Goal: Task Accomplishment & Management: Use online tool/utility

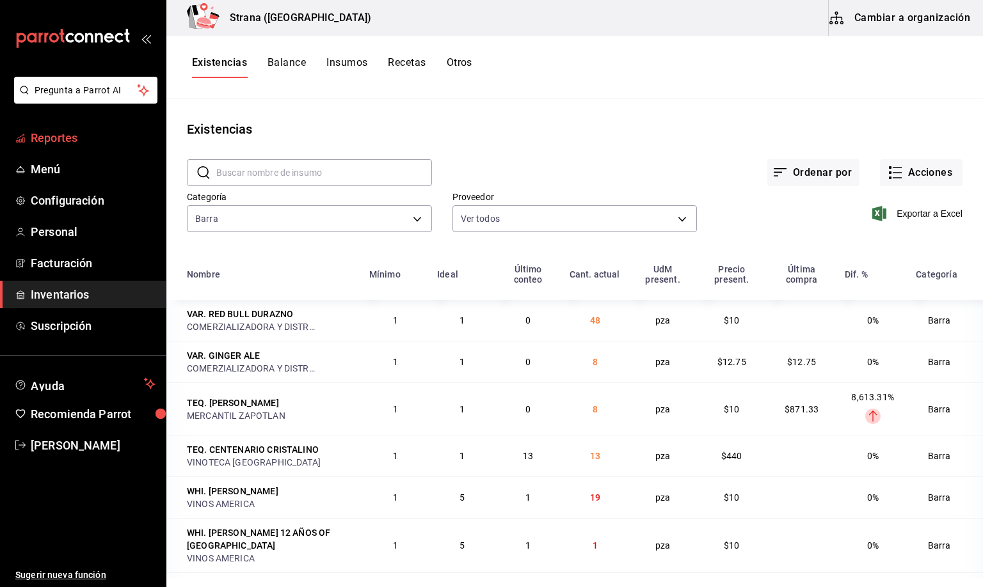
click at [56, 134] on span "Reportes" at bounding box center [93, 137] width 125 height 17
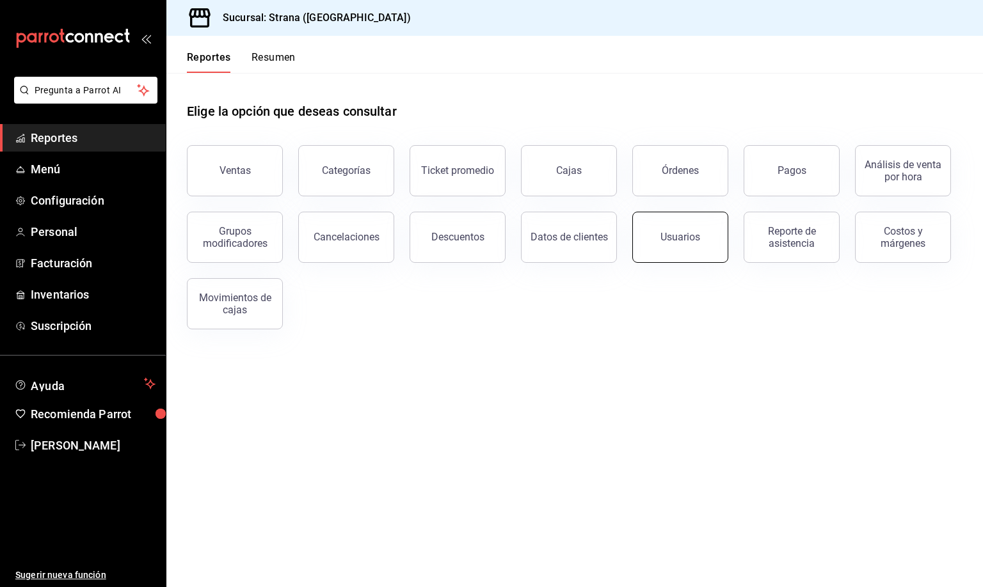
click at [676, 242] on div "Usuarios" at bounding box center [680, 237] width 40 height 12
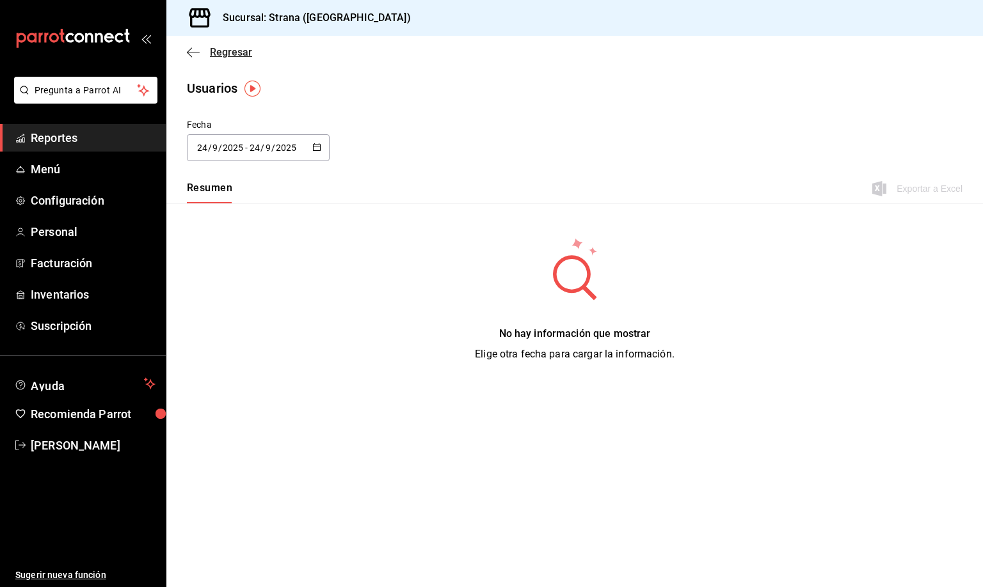
click at [219, 52] on span "Regresar" at bounding box center [231, 52] width 42 height 12
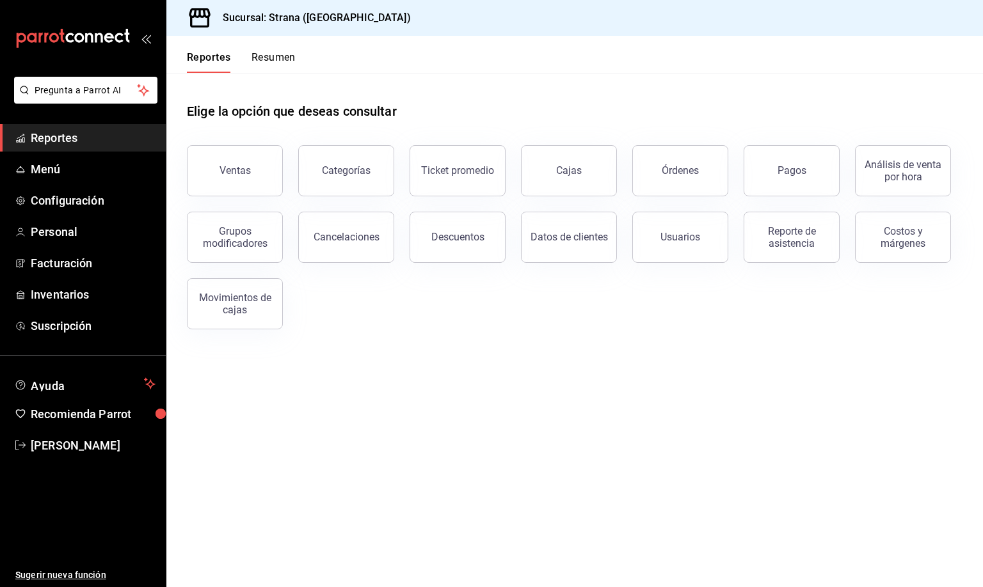
click at [582, 108] on div "Elige la opción que deseas consultar" at bounding box center [575, 101] width 776 height 57
click at [54, 228] on span "Personal" at bounding box center [93, 231] width 125 height 17
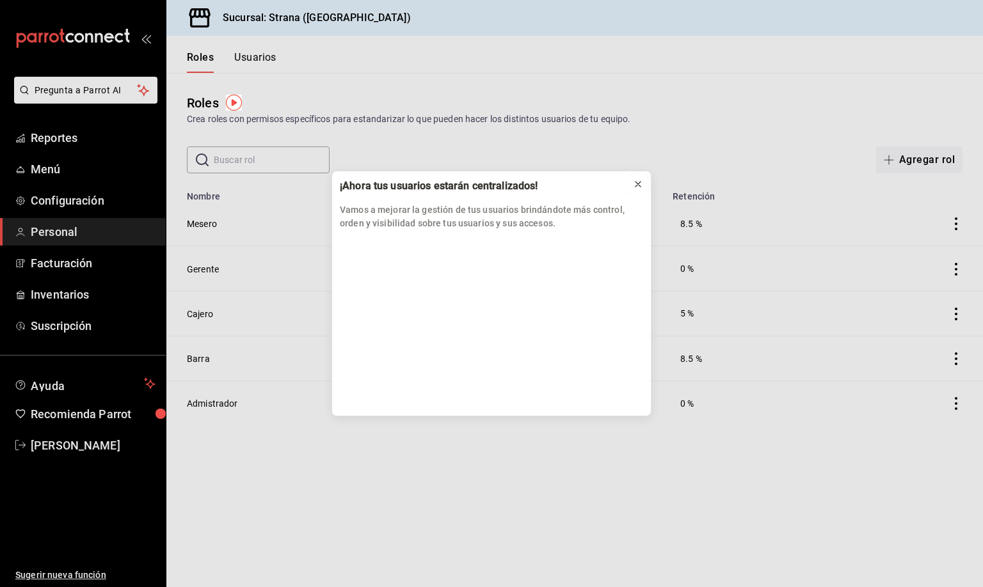
click at [636, 186] on icon at bounding box center [638, 184] width 10 height 10
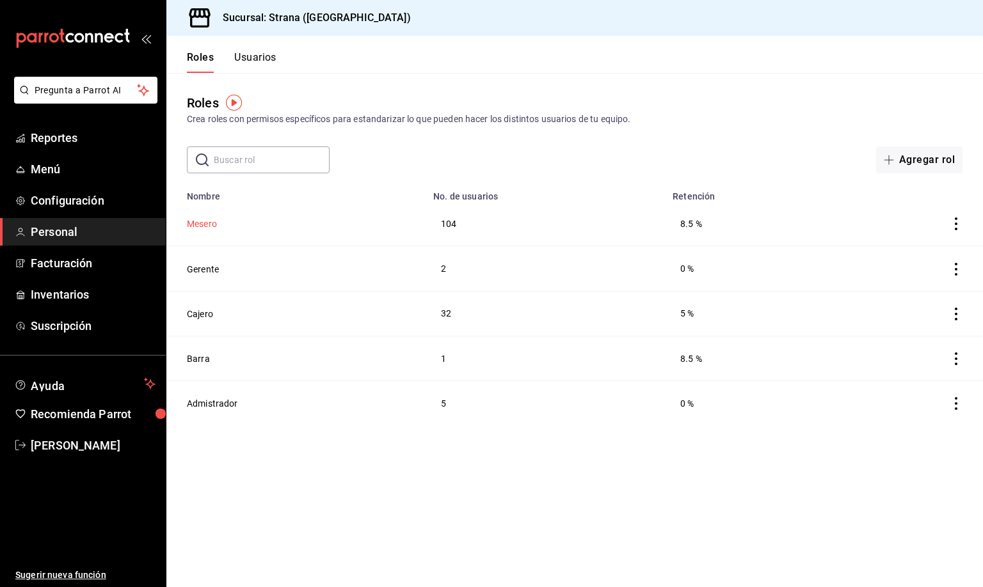
click at [202, 227] on button "Mesero" at bounding box center [202, 224] width 30 height 13
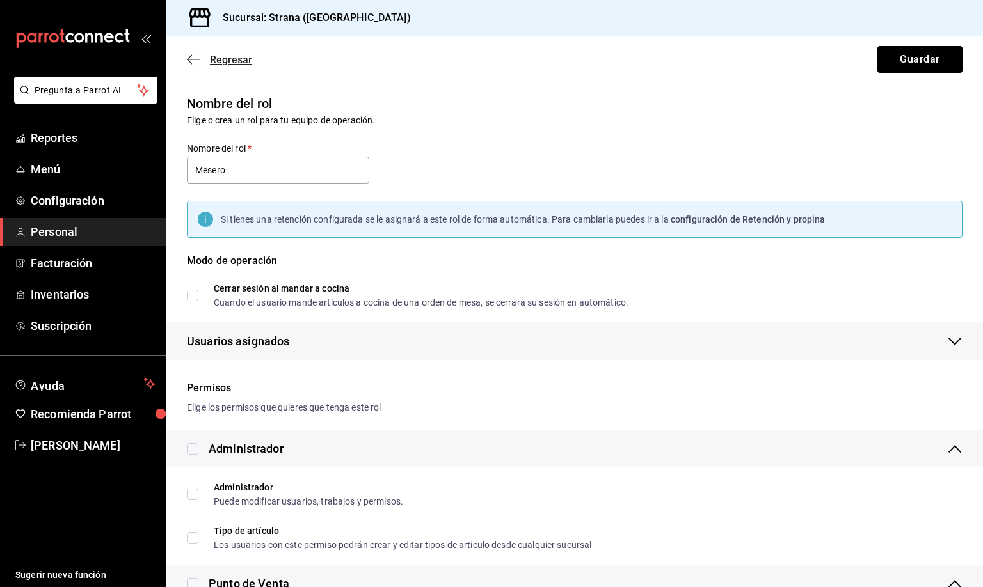
click at [227, 58] on span "Regresar" at bounding box center [231, 60] width 42 height 12
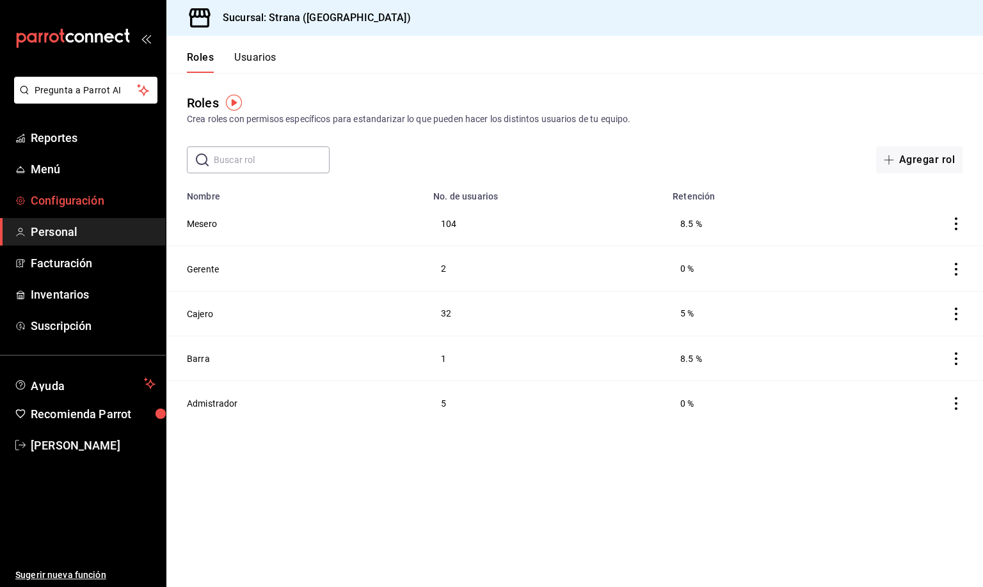
click at [48, 200] on span "Configuración" at bounding box center [93, 200] width 125 height 17
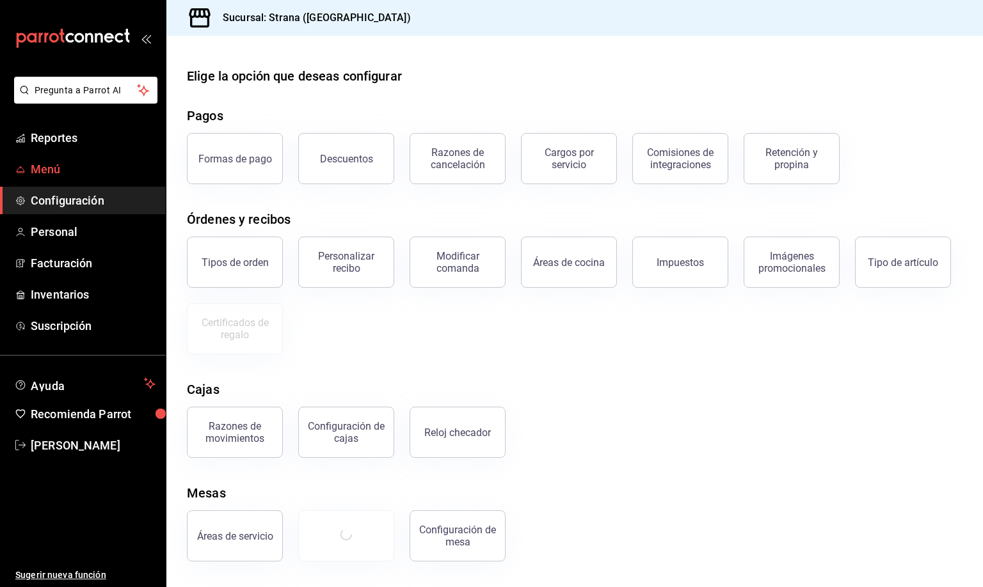
click at [48, 166] on span "Menú" at bounding box center [93, 169] width 125 height 17
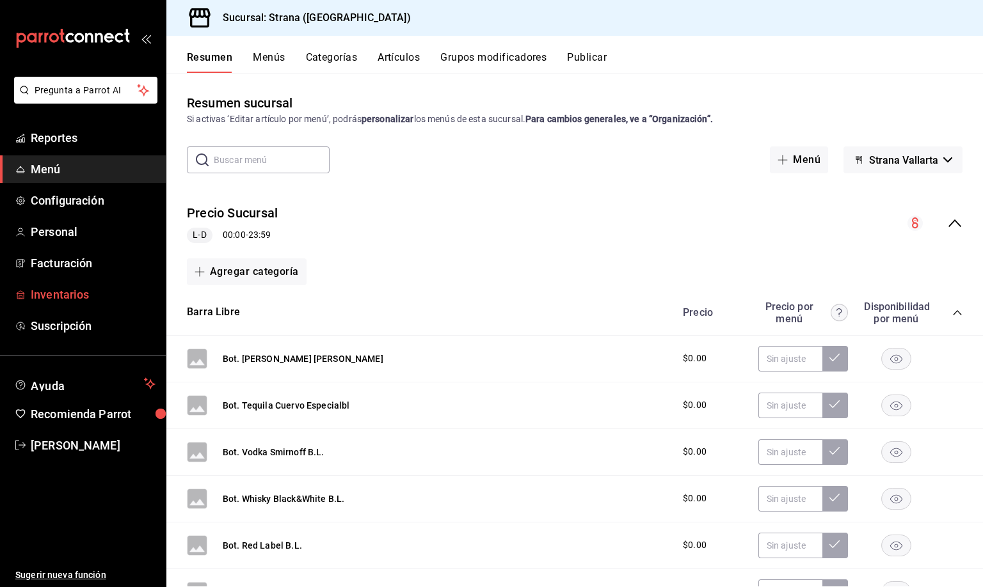
click at [58, 291] on span "Inventarios" at bounding box center [93, 294] width 125 height 17
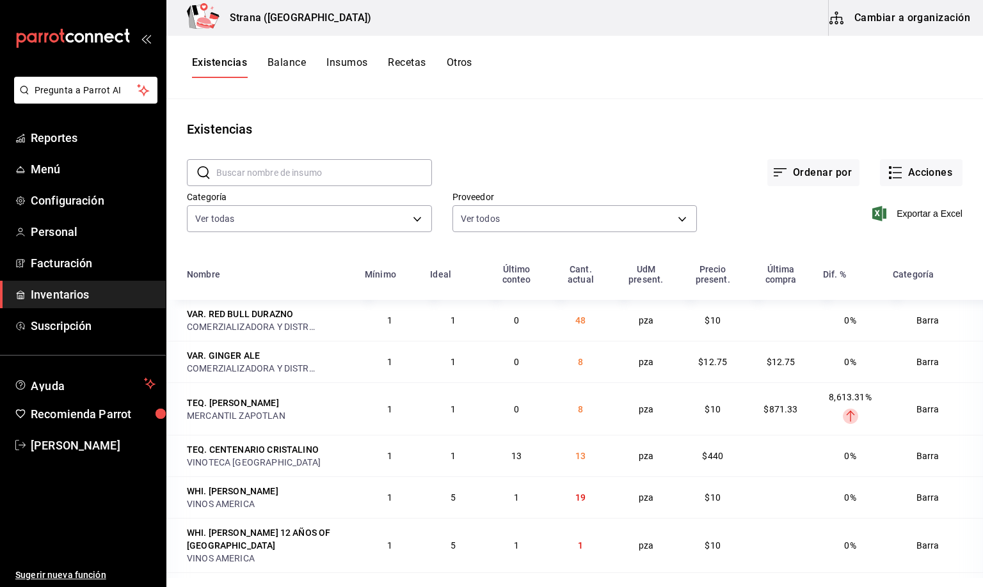
click at [386, 125] on div "Existencias" at bounding box center [574, 129] width 817 height 19
click at [45, 137] on span "Reportes" at bounding box center [93, 137] width 125 height 17
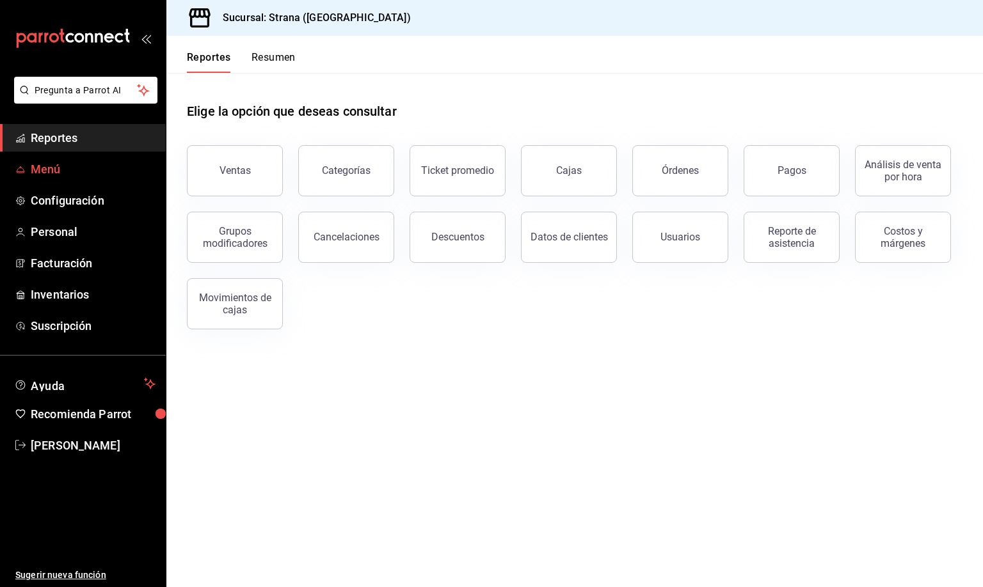
click at [40, 170] on span "Menú" at bounding box center [93, 169] width 125 height 17
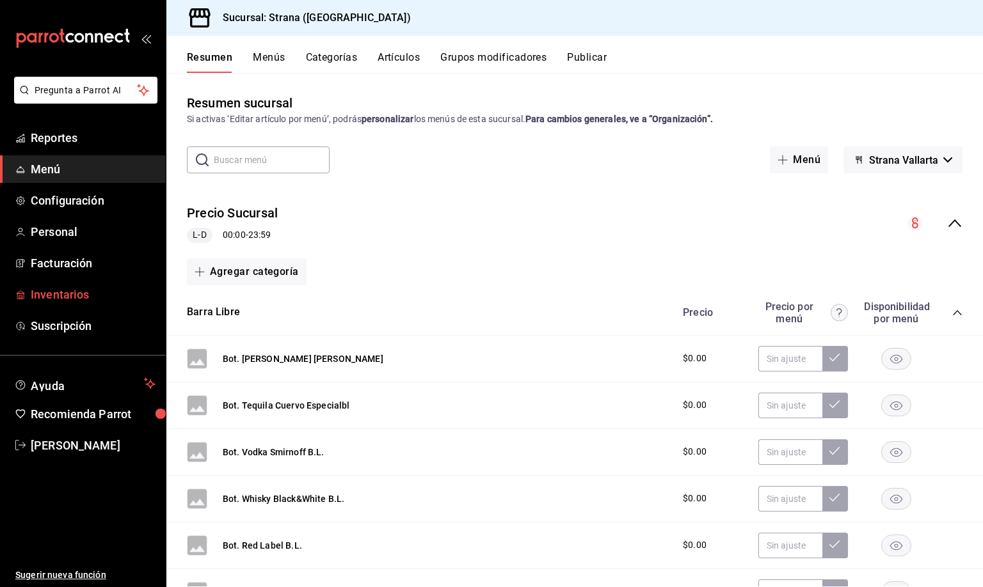
click at [51, 298] on span "Inventarios" at bounding box center [93, 294] width 125 height 17
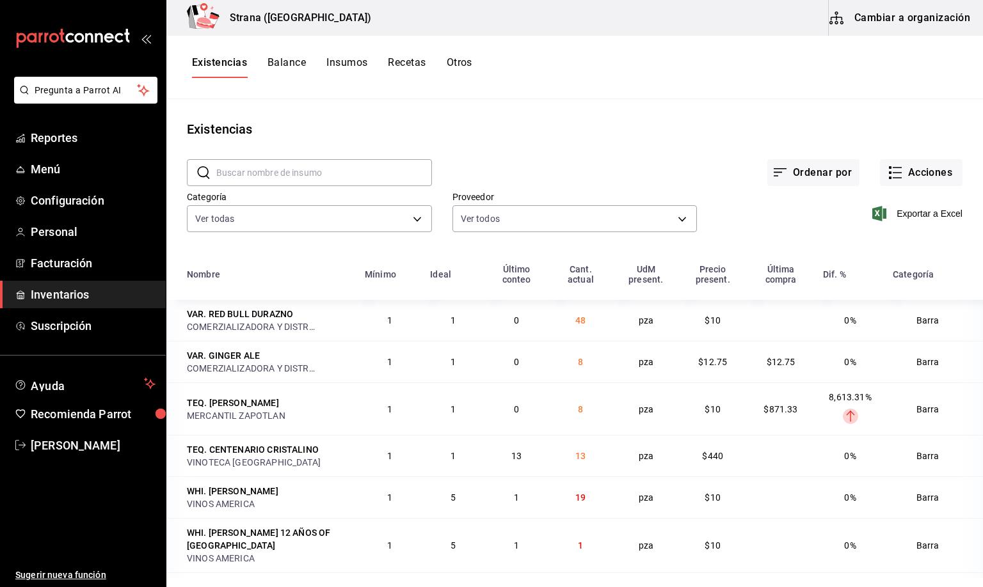
click at [62, 291] on span "Inventarios" at bounding box center [93, 294] width 125 height 17
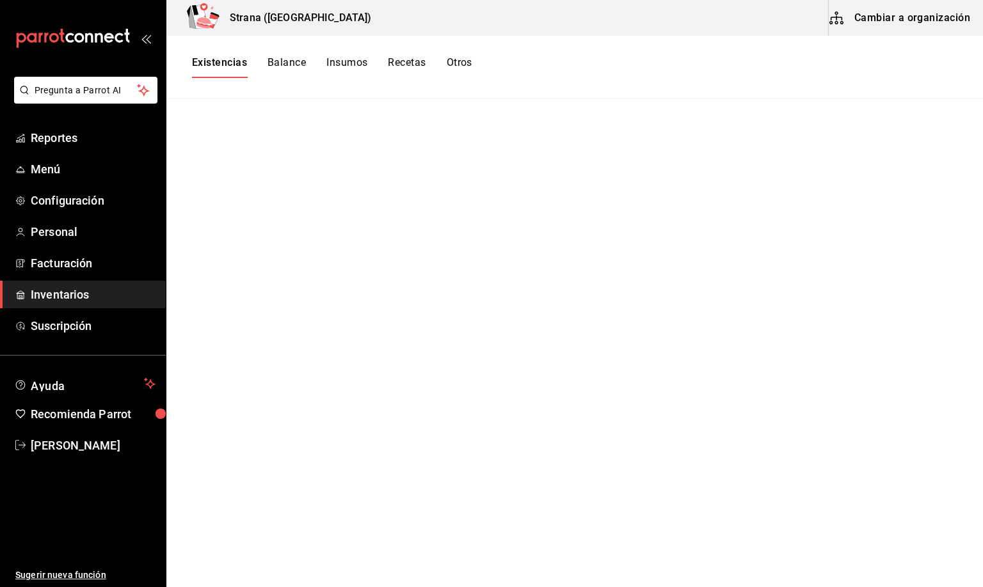
click at [897, 12] on button "Cambiar a organización" at bounding box center [901, 18] width 144 height 36
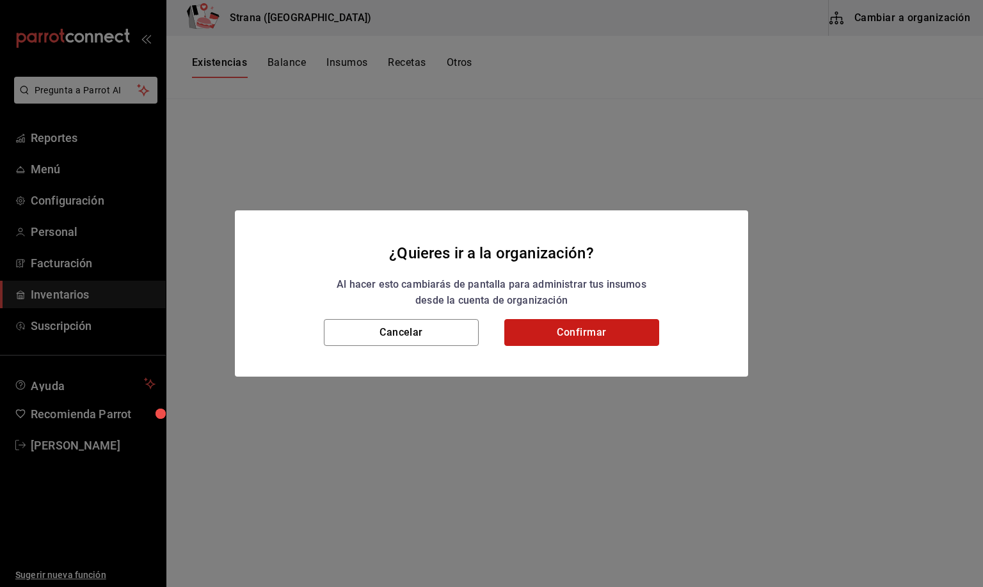
click at [570, 330] on button "Confirmar" at bounding box center [581, 332] width 155 height 27
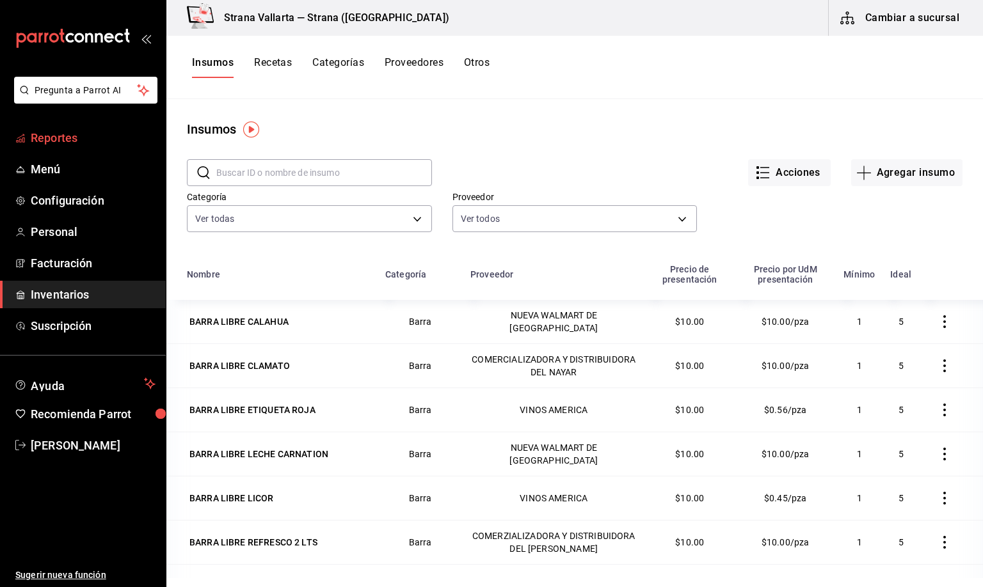
click at [51, 133] on span "Reportes" at bounding box center [93, 137] width 125 height 17
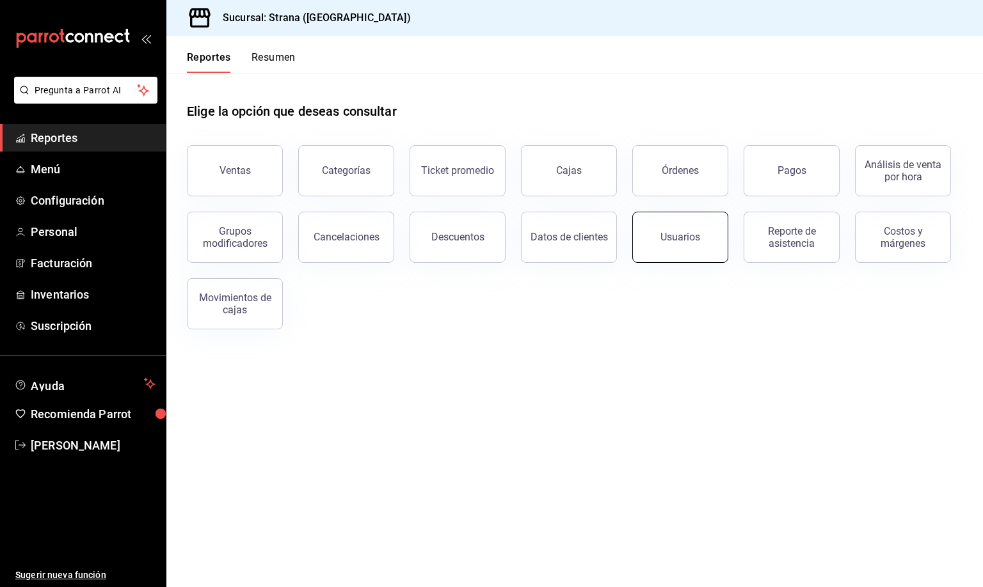
click at [680, 242] on div "Usuarios" at bounding box center [680, 237] width 40 height 12
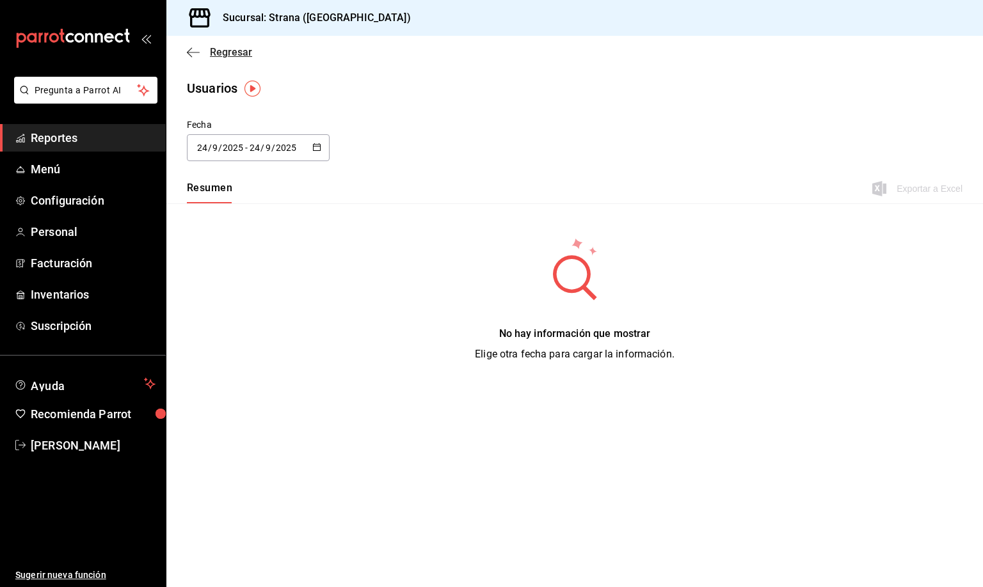
click at [221, 50] on span "Regresar" at bounding box center [231, 52] width 42 height 12
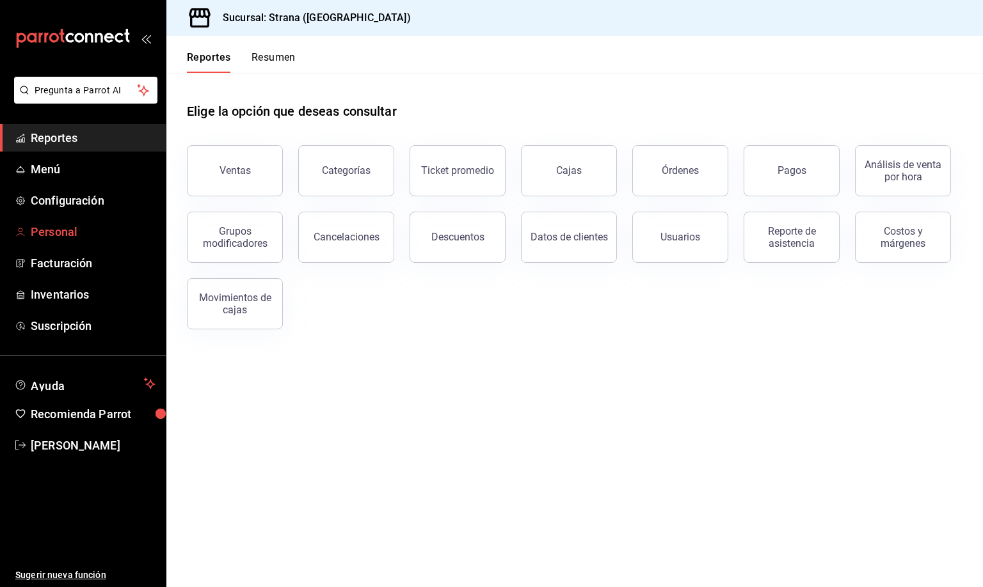
click at [51, 233] on span "Personal" at bounding box center [93, 231] width 125 height 17
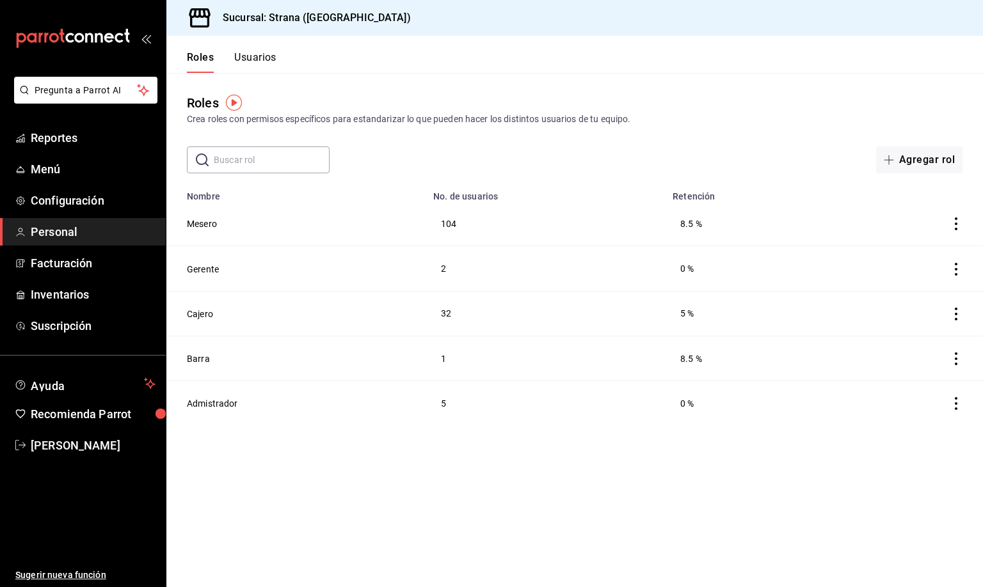
click at [250, 56] on button "Usuarios" at bounding box center [255, 62] width 42 height 22
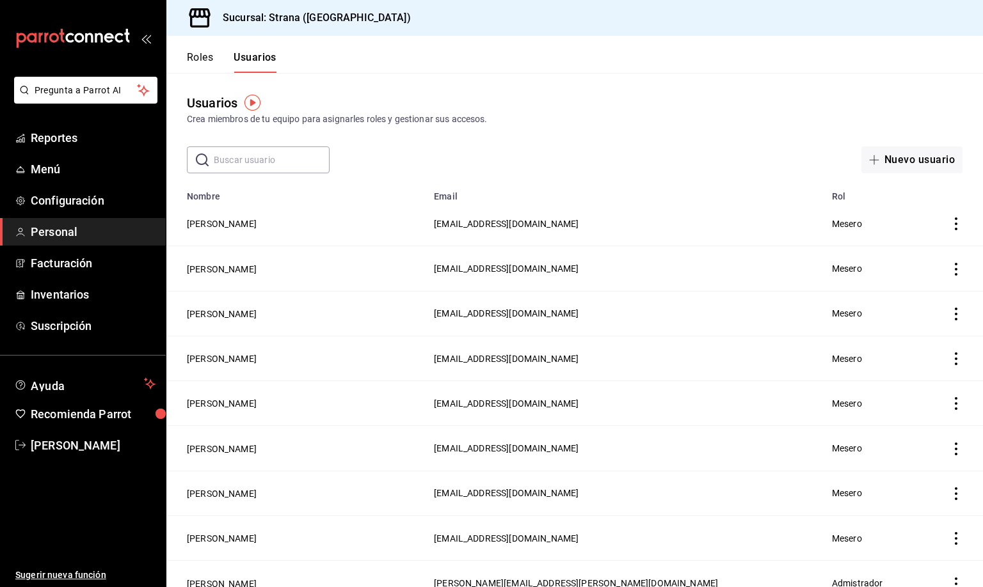
click at [228, 158] on input "text" at bounding box center [272, 160] width 116 height 26
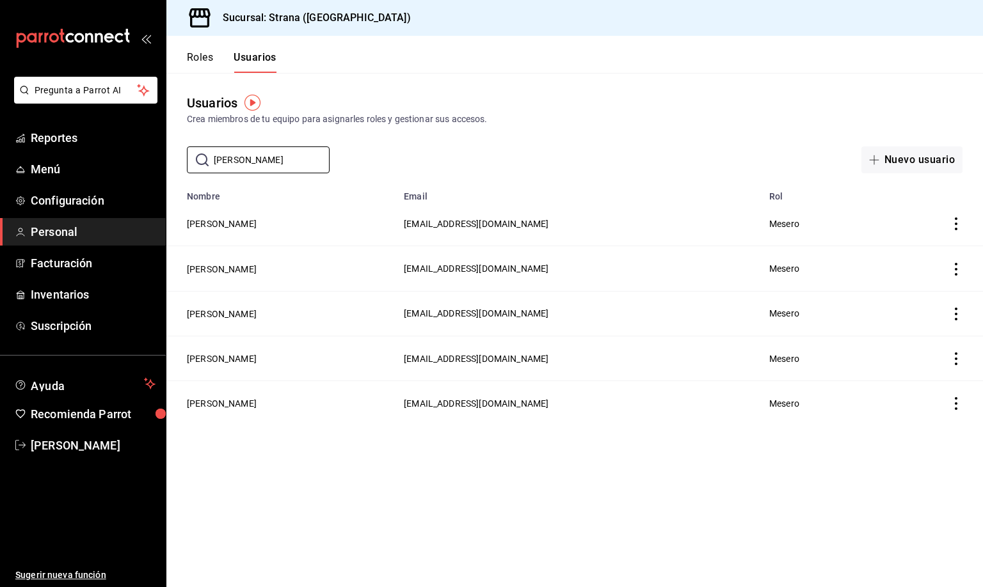
type input "[PERSON_NAME]"
click at [956, 401] on icon "actions" at bounding box center [956, 403] width 3 height 13
click at [860, 492] on div at bounding box center [491, 293] width 983 height 587
click at [255, 401] on button "[PERSON_NAME]" at bounding box center [222, 403] width 70 height 13
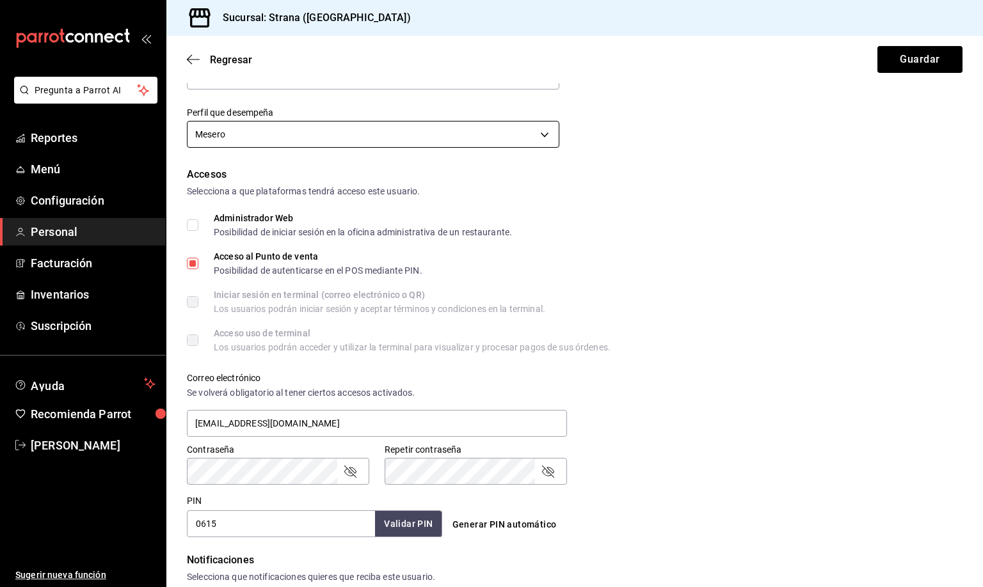
scroll to position [288, 0]
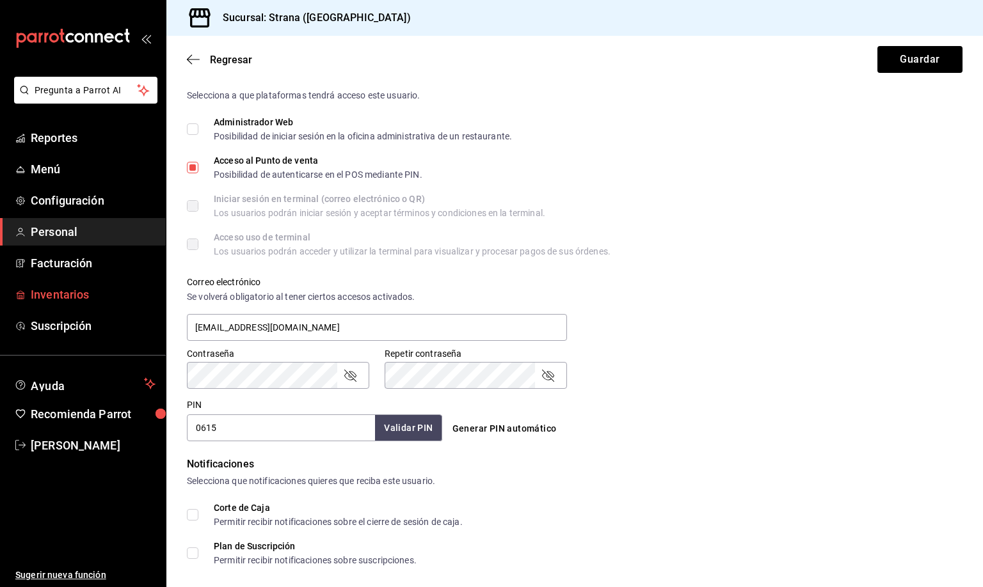
click at [51, 291] on span "Inventarios" at bounding box center [93, 294] width 125 height 17
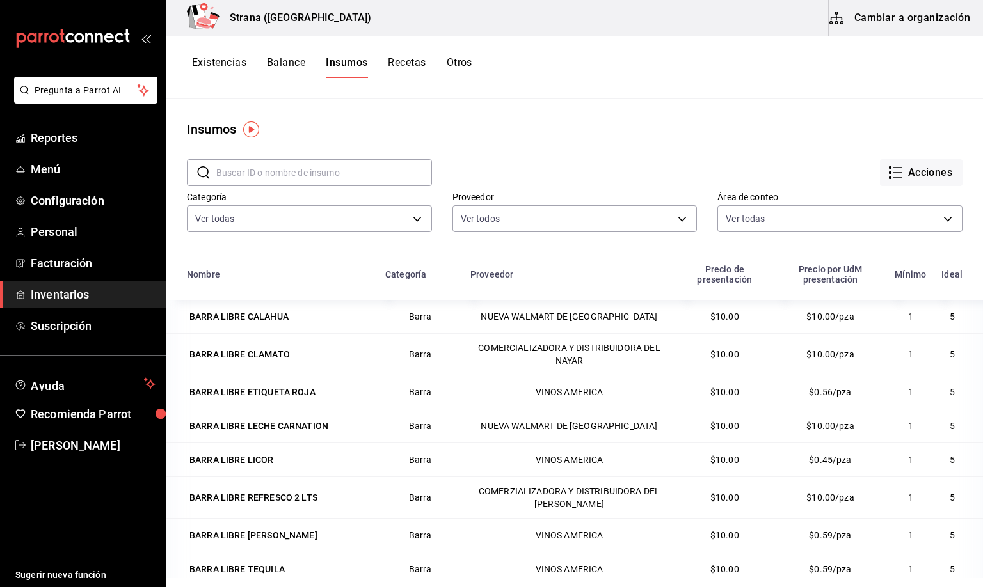
click at [61, 289] on span "Inventarios" at bounding box center [93, 294] width 125 height 17
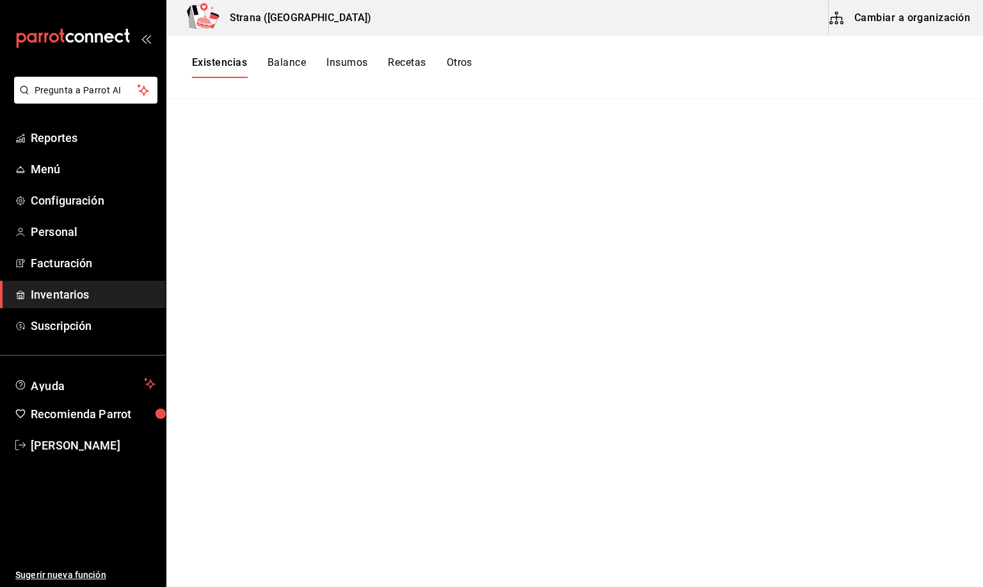
click at [48, 294] on span "Inventarios" at bounding box center [93, 294] width 125 height 17
click at [230, 66] on button "Existencias" at bounding box center [219, 67] width 55 height 22
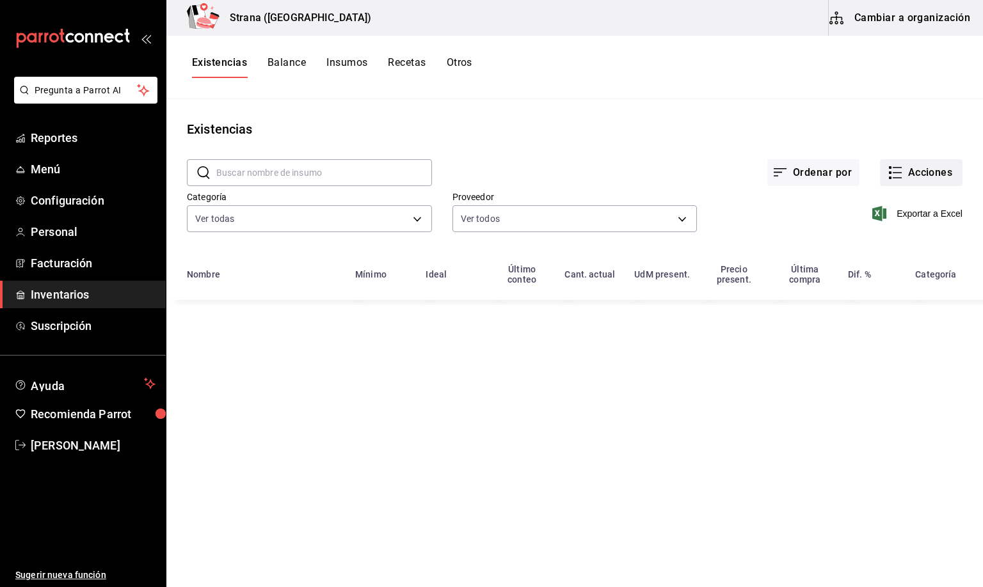
click at [914, 170] on button "Acciones" at bounding box center [921, 172] width 83 height 27
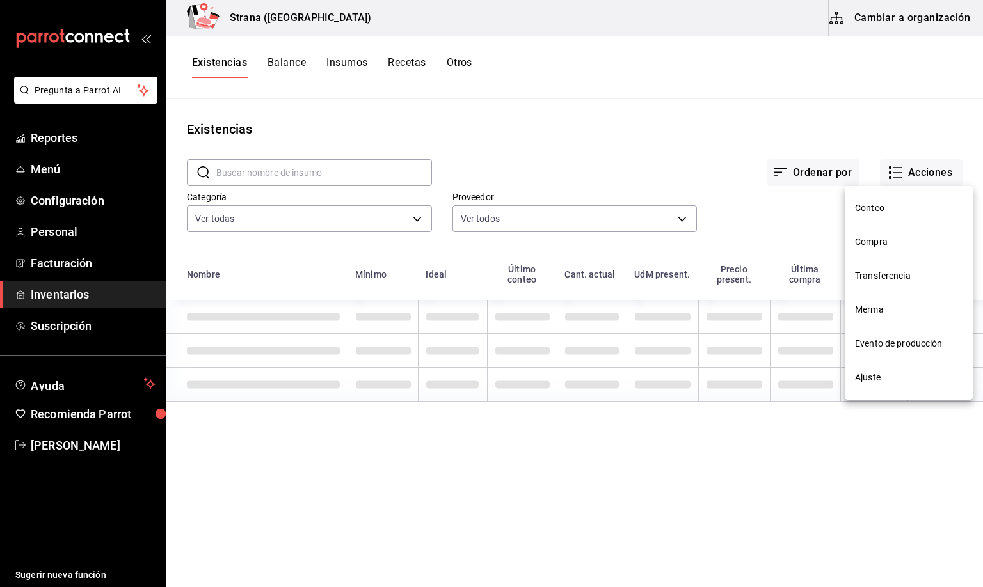
click at [861, 237] on span "Compra" at bounding box center [909, 241] width 108 height 13
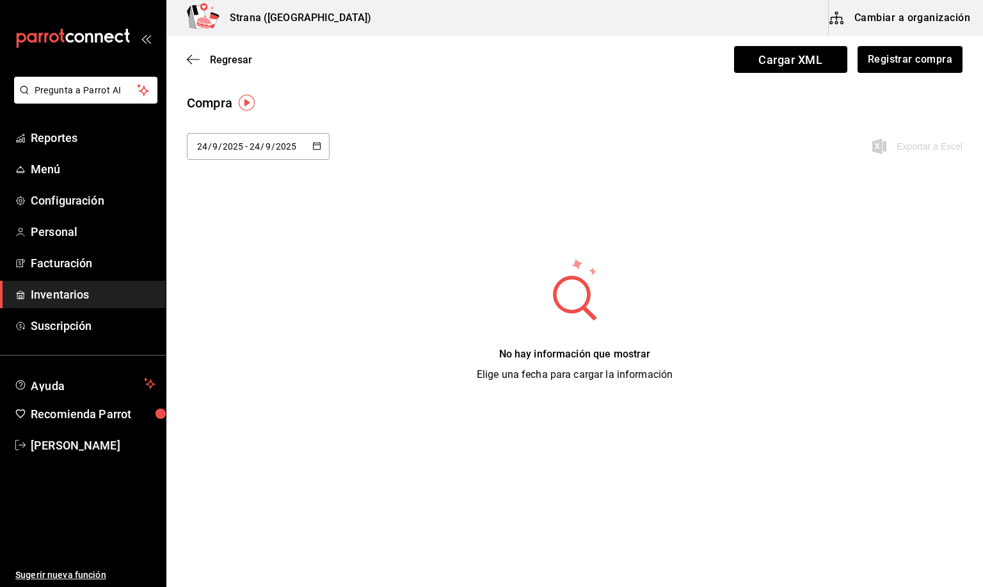
click at [223, 148] on input "2025" at bounding box center [233, 146] width 22 height 10
click at [241, 392] on li "Rango de fechas" at bounding box center [247, 388] width 121 height 29
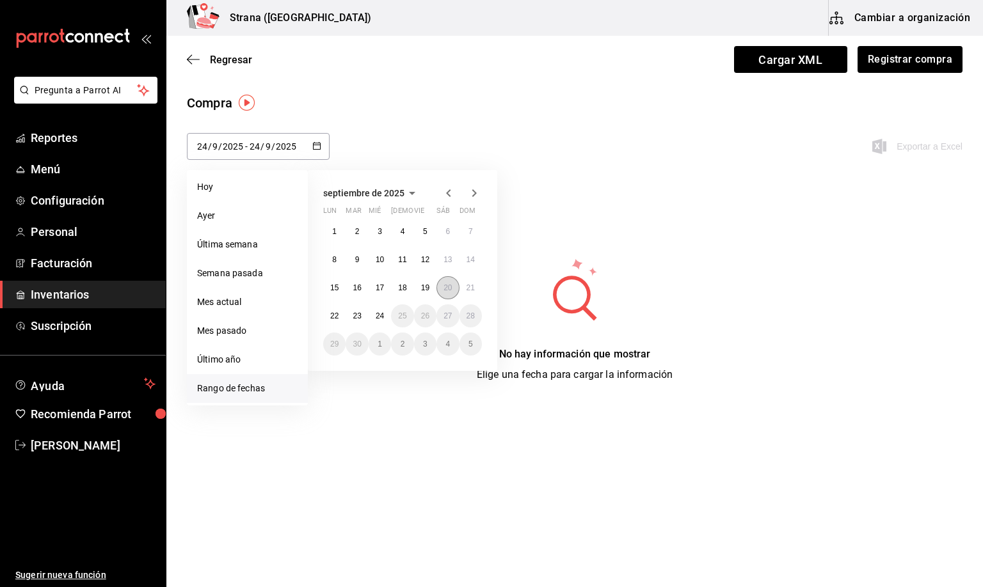
click at [442, 285] on button "20" at bounding box center [447, 287] width 22 height 23
click at [333, 315] on abbr "22" at bounding box center [334, 316] width 8 height 9
type input "[DATE]"
type input "20"
type input "[DATE]"
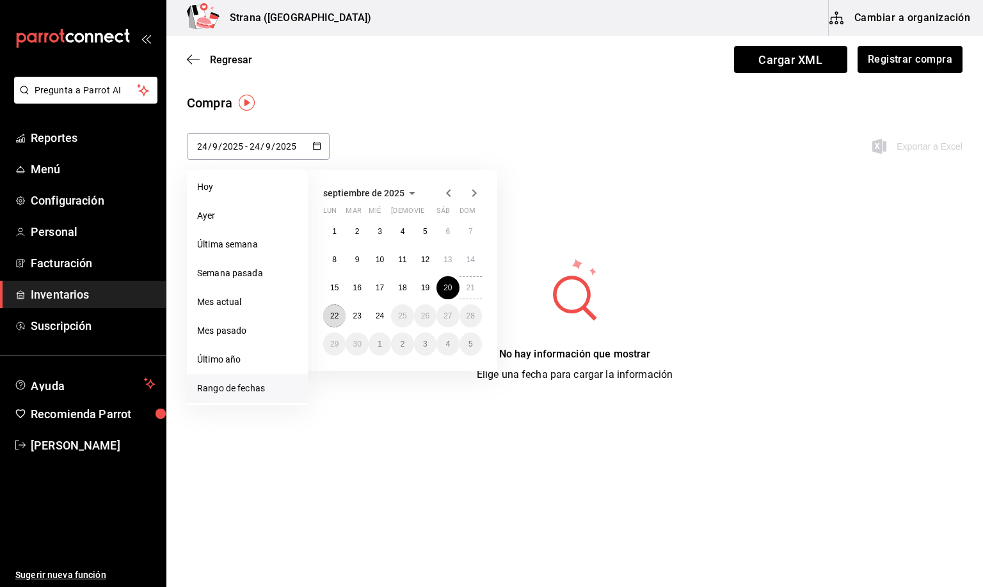
type input "22"
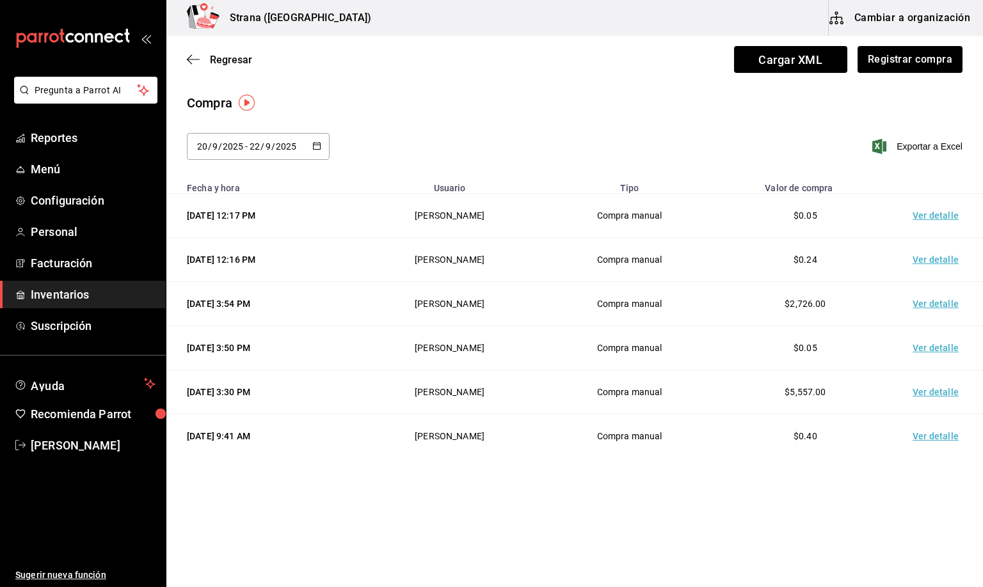
click at [938, 305] on td "Ver detalle" at bounding box center [938, 304] width 90 height 44
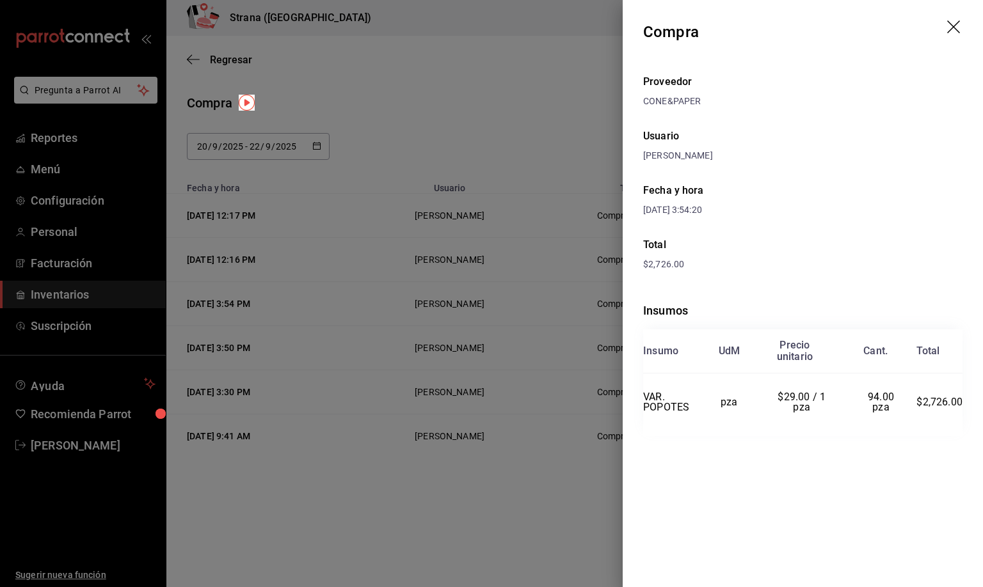
click at [953, 19] on header "Compra" at bounding box center [803, 32] width 360 height 64
click at [958, 23] on icon "drag" at bounding box center [953, 26] width 13 height 13
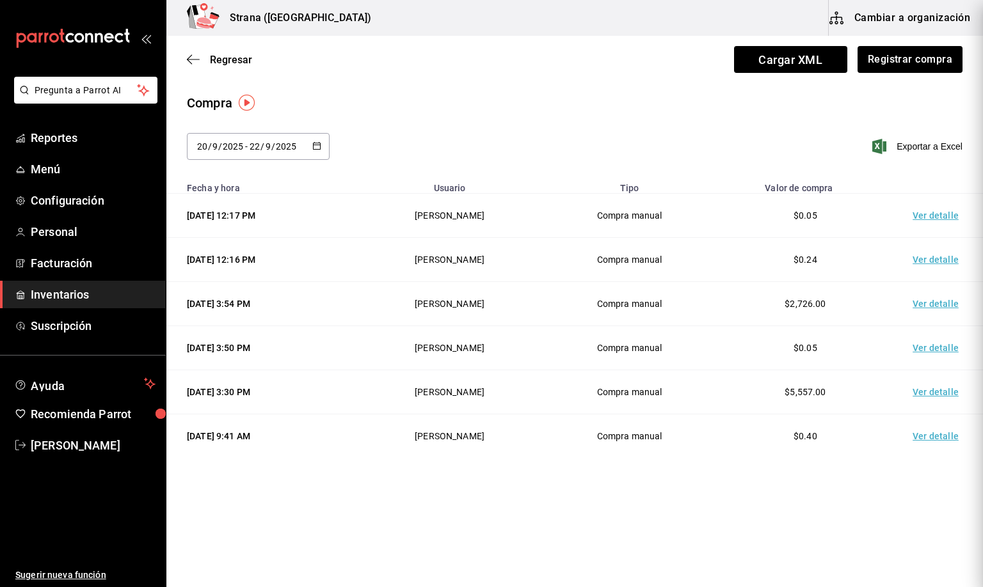
click at [954, 24] on button "Cambiar a organización" at bounding box center [901, 18] width 144 height 36
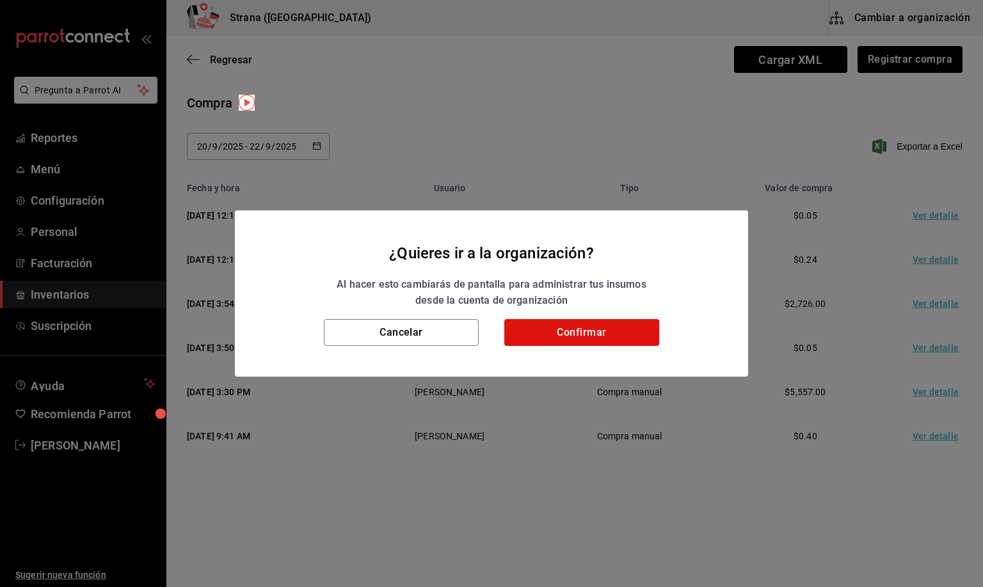
click at [582, 173] on div "¿Quieres ir a la organización? Al hacer esto cambiarás de pantalla para adminis…" at bounding box center [491, 293] width 983 height 587
click at [409, 340] on button "Cancelar" at bounding box center [401, 332] width 155 height 27
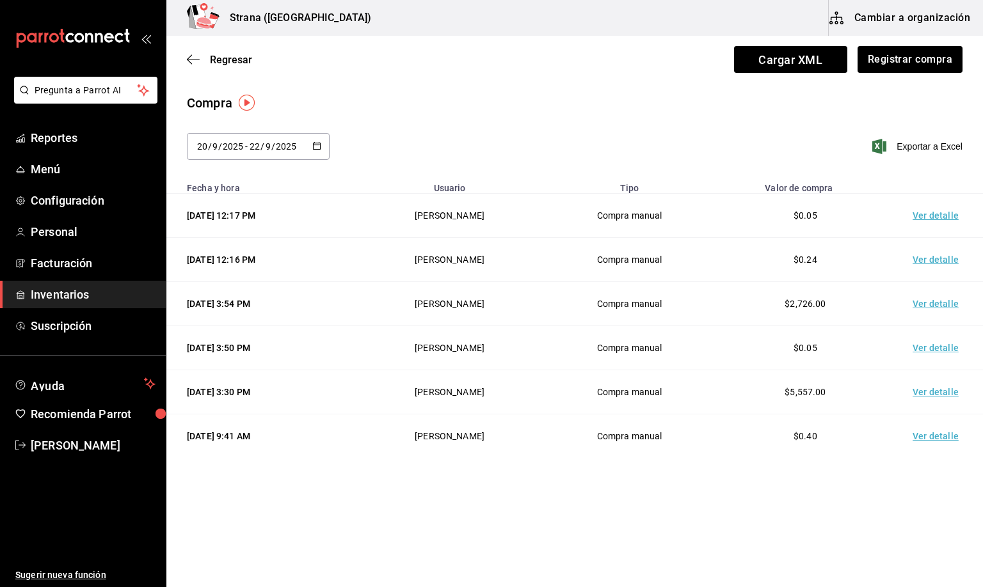
click at [438, 131] on div "Compra [DATE] [DATE] - [DATE] [DATE] septiembre de 2025 lun mar [PERSON_NAME] v…" at bounding box center [574, 134] width 817 height 82
click at [42, 290] on span "Inventarios" at bounding box center [93, 294] width 125 height 17
